Goal: Task Accomplishment & Management: Manage account settings

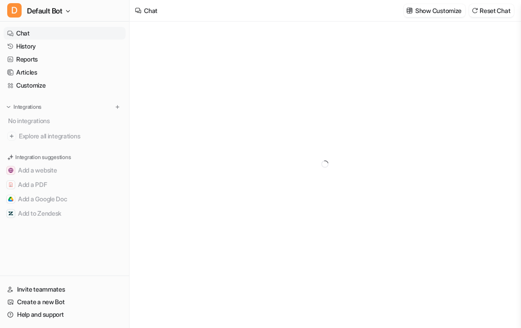
type textarea "**********"
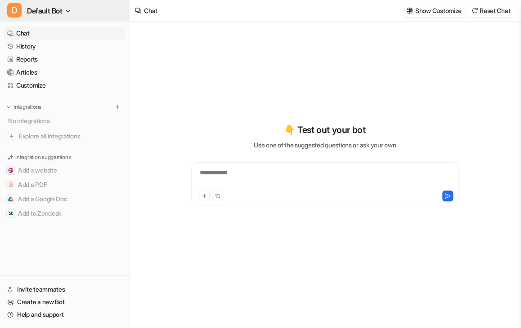
click at [70, 10] on icon "button" at bounding box center [67, 11] width 5 height 5
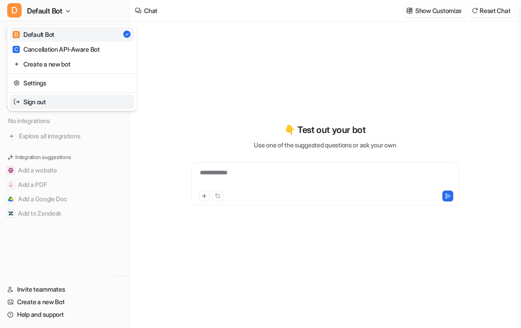
click at [73, 101] on link "Sign out" at bounding box center [72, 101] width 124 height 15
